Goal: Task Accomplishment & Management: Manage account settings

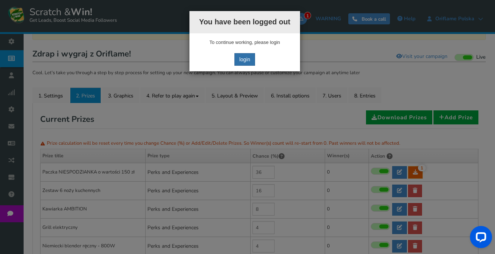
click at [244, 55] on link "login" at bounding box center [244, 59] width 21 height 13
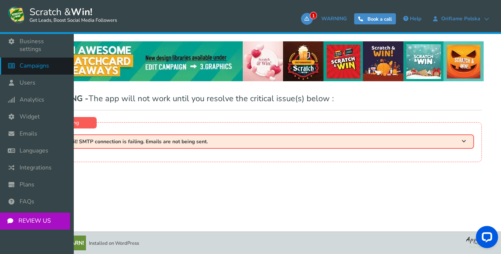
click at [36, 62] on span "Campaigns" at bounding box center [34, 66] width 29 height 8
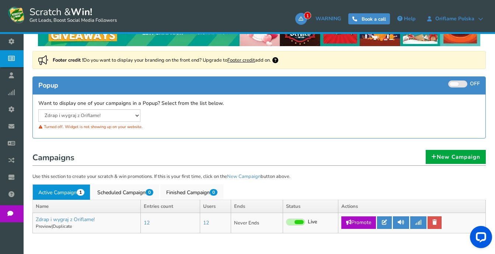
scroll to position [111, 0]
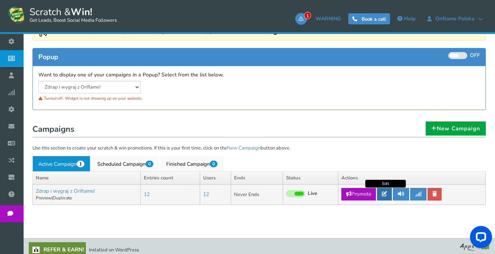
click at [385, 191] on icon at bounding box center [384, 193] width 5 height 5
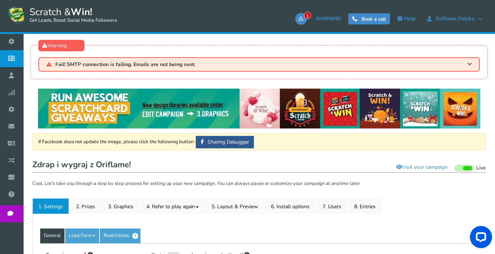
type input "Zdrap i wygraj z Oriflame!"
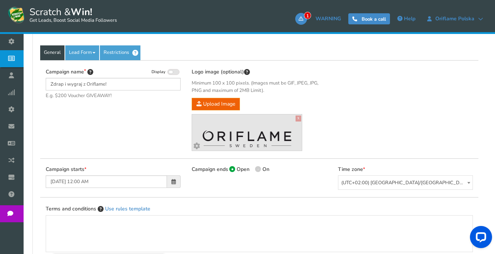
scroll to position [74, 0]
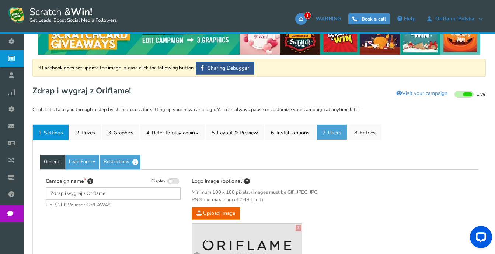
click at [333, 133] on link "7. Users" at bounding box center [332, 131] width 31 height 15
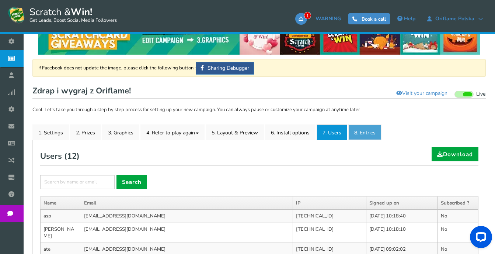
click at [368, 136] on link "8. Entries" at bounding box center [364, 131] width 33 height 15
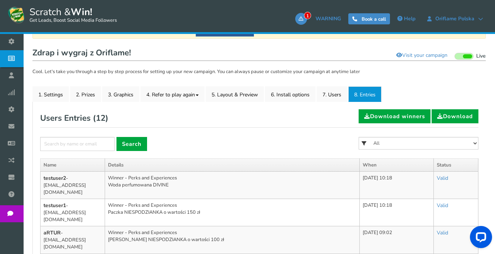
scroll to position [37, 0]
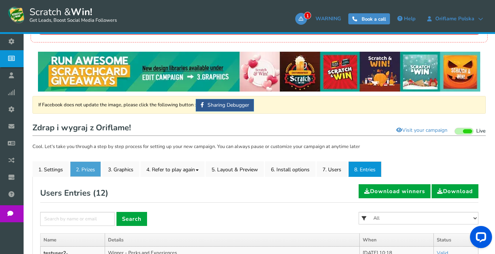
click at [87, 167] on link "2. Prizes" at bounding box center [85, 168] width 31 height 15
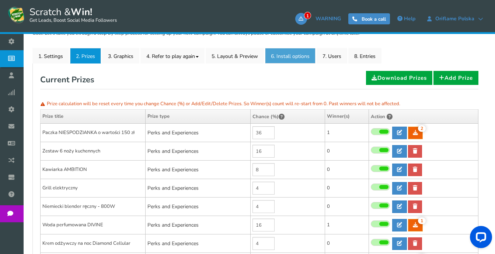
scroll to position [74, 0]
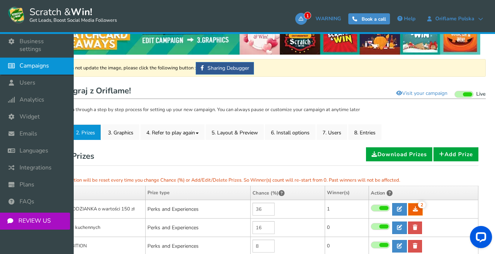
click at [38, 62] on span "Campaigns" at bounding box center [34, 66] width 29 height 8
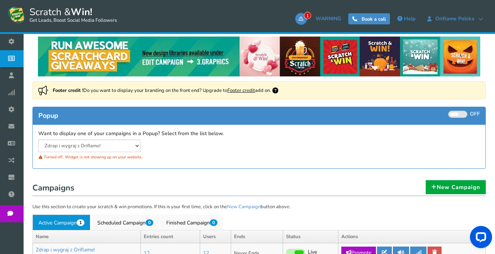
scroll to position [111, 0]
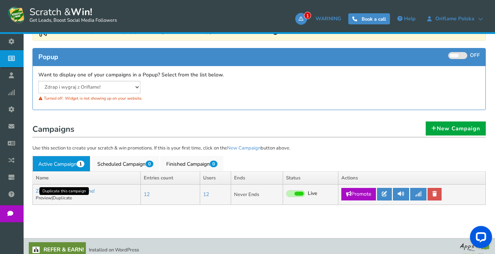
click at [66, 197] on link "Duplicate" at bounding box center [62, 198] width 19 height 6
type input "Copy of Zdrap i wygraj z Oriflame!"
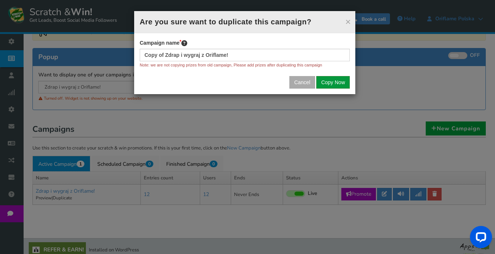
click at [331, 83] on button "Copy Now" at bounding box center [333, 82] width 34 height 13
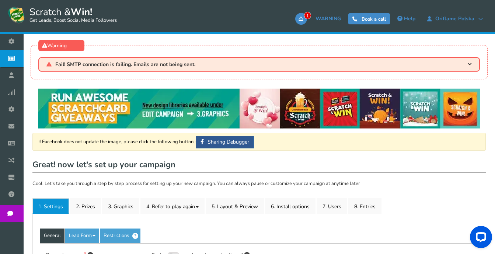
type input "Copy of Zdrap i wygraj z Oriflame!"
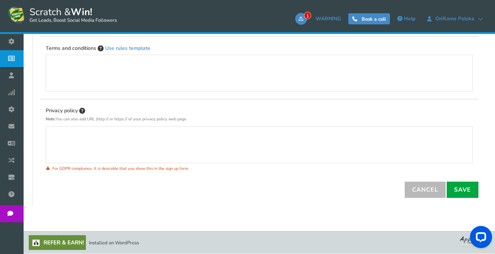
scroll to position [159, 0]
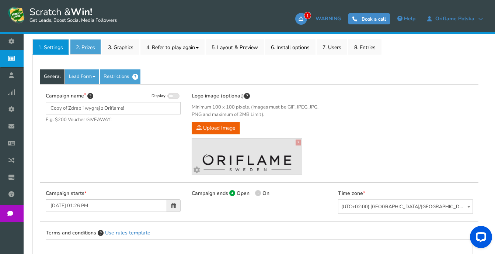
click at [88, 51] on link "2. Prizes" at bounding box center [85, 46] width 31 height 15
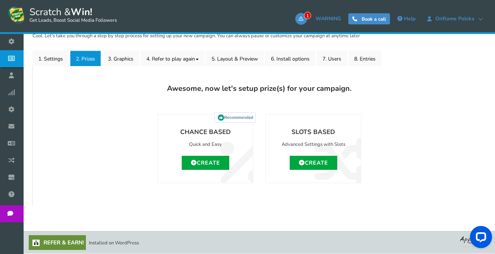
scroll to position [147, 0]
click at [319, 167] on link "Create" at bounding box center [314, 163] width 48 height 14
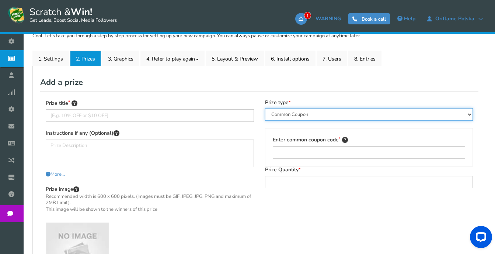
click at [285, 115] on select "Perks and Experiences Automatic Coupon Common Coupon Unique Coupon" at bounding box center [369, 114] width 208 height 13
select select "Reward"
click at [265, 108] on select "Perks and Experiences Automatic Coupon Common Coupon Unique Coupon" at bounding box center [369, 114] width 208 height 13
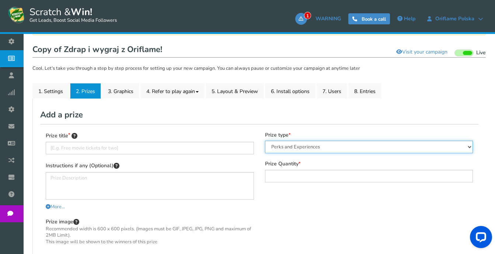
scroll to position [111, 0]
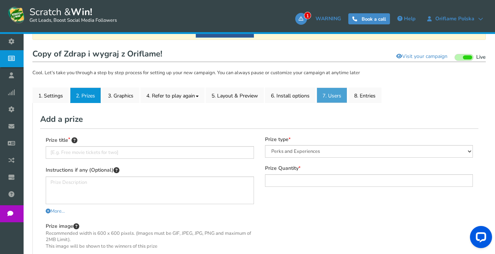
click at [335, 94] on link "7. Users" at bounding box center [332, 94] width 31 height 15
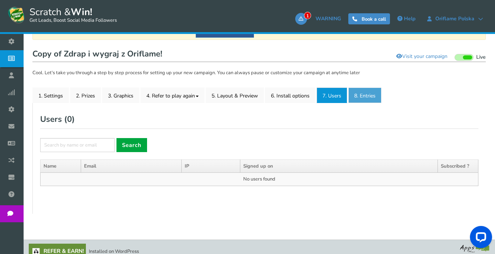
click at [370, 96] on link "8. Entries" at bounding box center [364, 94] width 33 height 15
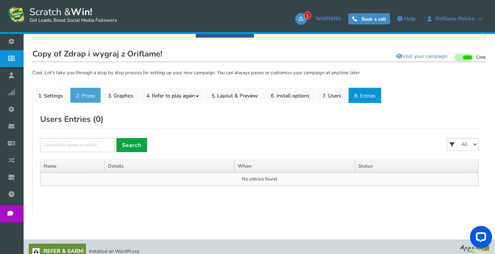
click at [99, 92] on link "2. Prizes" at bounding box center [85, 94] width 31 height 15
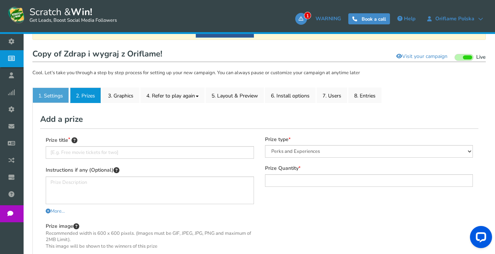
click at [45, 97] on link "1. Settings" at bounding box center [50, 94] width 36 height 15
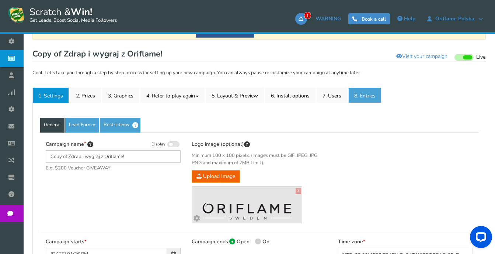
click at [365, 98] on link "8. Entries" at bounding box center [364, 94] width 33 height 15
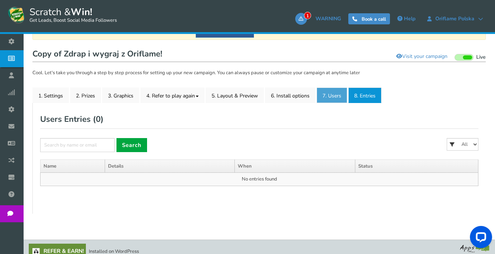
click at [331, 98] on link "7. Users" at bounding box center [332, 94] width 31 height 15
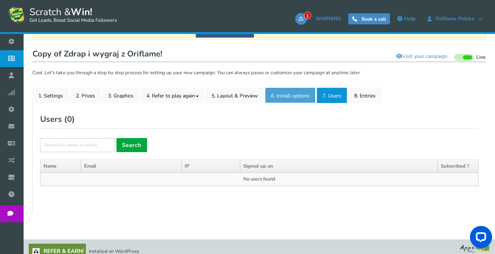
click at [288, 99] on link "6. Install options New" at bounding box center [290, 94] width 51 height 15
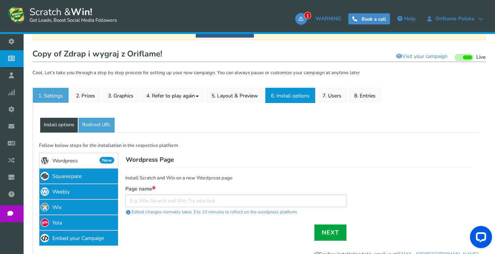
click at [60, 96] on link "1. Settings" at bounding box center [50, 94] width 36 height 15
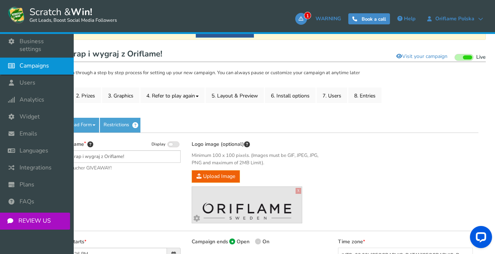
click at [35, 62] on span "Campaigns" at bounding box center [34, 66] width 29 height 8
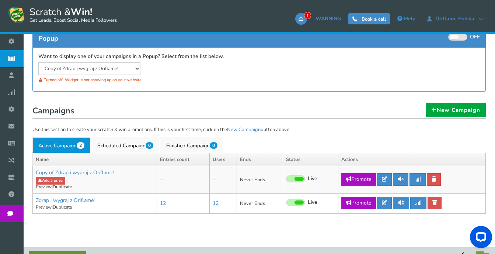
scroll to position [145, 0]
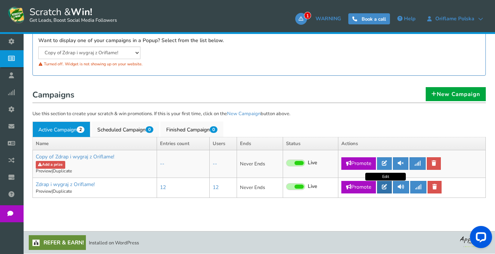
click at [385, 189] on link at bounding box center [384, 187] width 15 height 13
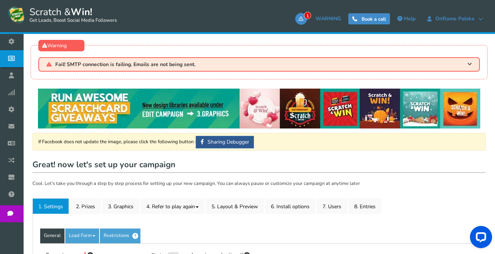
type input "Zdrap i wygraj z Oriflame!"
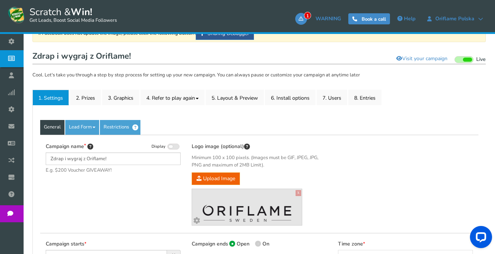
scroll to position [147, 0]
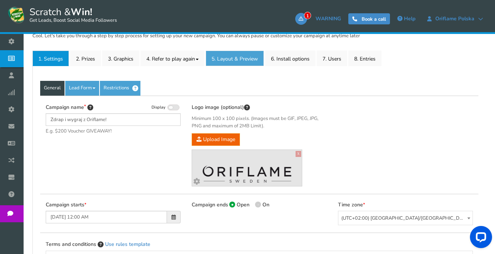
click at [240, 59] on link "5. Layout & Preview" at bounding box center [235, 58] width 58 height 15
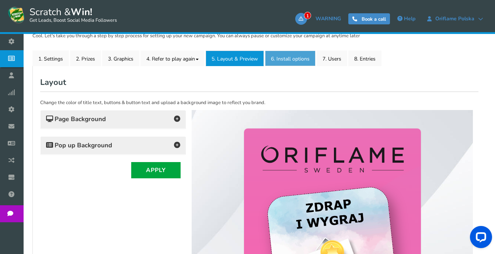
scroll to position [0, 0]
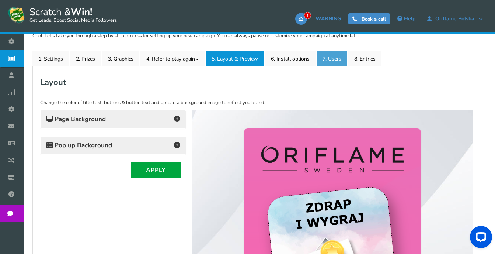
click at [328, 62] on link "7. Users" at bounding box center [332, 58] width 31 height 15
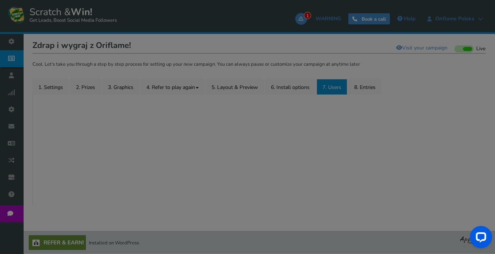
scroll to position [147, 0]
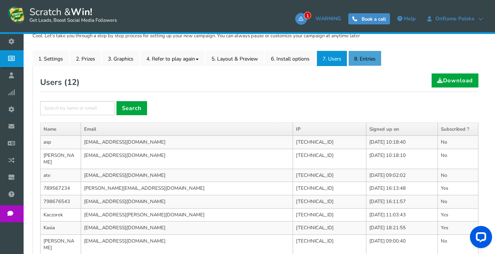
click at [364, 58] on link "8. Entries" at bounding box center [364, 58] width 33 height 15
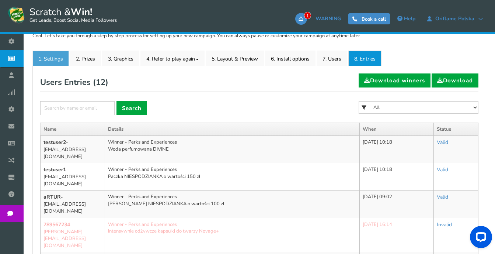
click at [49, 57] on link "1. Settings" at bounding box center [50, 58] width 36 height 15
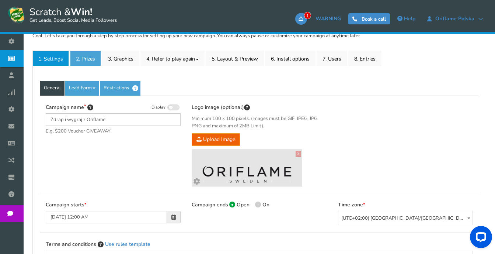
click at [80, 59] on link "2. Prizes" at bounding box center [85, 58] width 31 height 15
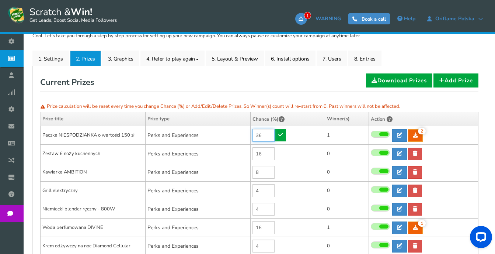
click at [265, 138] on input "36" at bounding box center [264, 135] width 22 height 13
click at [305, 91] on div "Current Prizes Download Prizes Add Prize" at bounding box center [259, 82] width 438 height 18
click at [368, 57] on link "8. Entries" at bounding box center [364, 58] width 33 height 15
